Goal: Feedback & Contribution: Contribute content

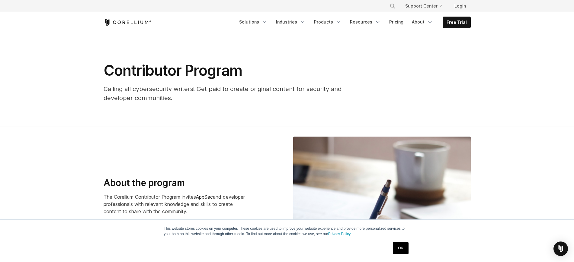
scroll to position [1263, 0]
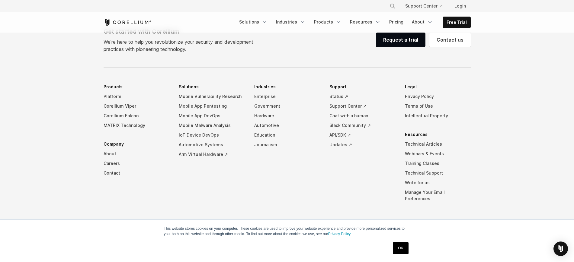
click at [406, 249] on link "OK" at bounding box center [400, 249] width 15 height 12
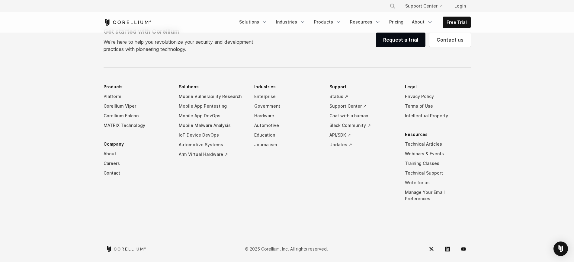
click at [415, 183] on link "Write for us" at bounding box center [438, 183] width 66 height 10
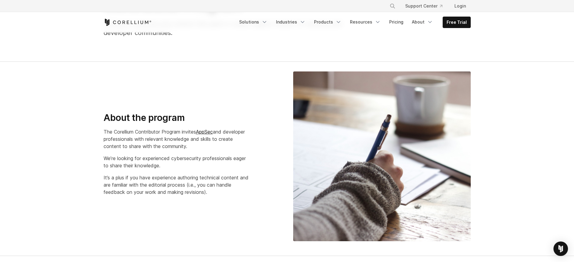
scroll to position [67, 0]
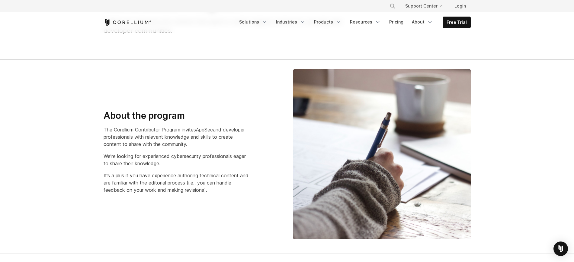
click at [213, 131] on link "AppSec" at bounding box center [204, 130] width 17 height 6
click at [247, 76] on div "About the program The Corellium Contributor Program invites AppSec and develope…" at bounding box center [287, 154] width 379 height 170
click at [507, 86] on section "About the program The Corellium Contributor Program invites AppSec and develope…" at bounding box center [287, 157] width 574 height 195
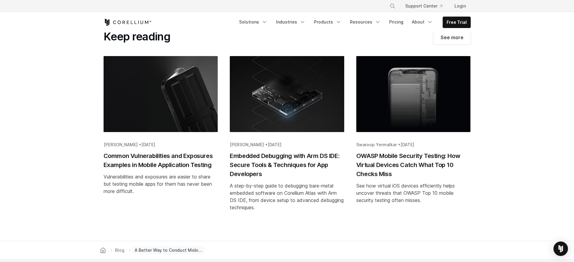
scroll to position [4480, 0]
